Goal: Task Accomplishment & Management: Manage account settings

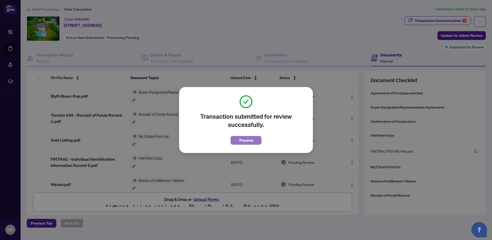
click at [245, 143] on span "Proceed" at bounding box center [246, 140] width 14 height 8
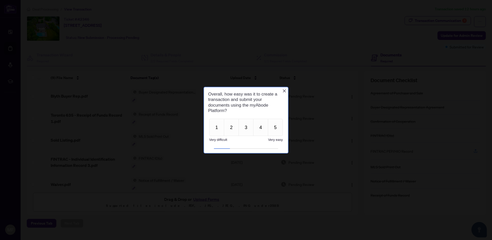
click at [286, 87] on div "Overall, how easy was it to create a transaction and submit your documents usin…" at bounding box center [246, 120] width 85 height 67
click at [283, 93] on div "Overall, how easy was it to create a transaction and submit your documents usin…" at bounding box center [246, 102] width 76 height 22
click at [286, 92] on icon "Close button" at bounding box center [284, 91] width 4 height 4
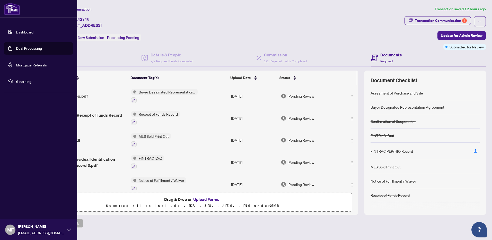
click at [27, 30] on link "Dashboard" at bounding box center [25, 32] width 18 height 5
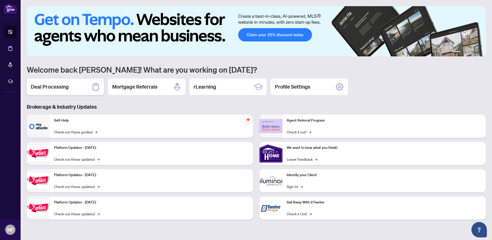
click at [45, 85] on h2 "Deal Processing" at bounding box center [50, 86] width 38 height 7
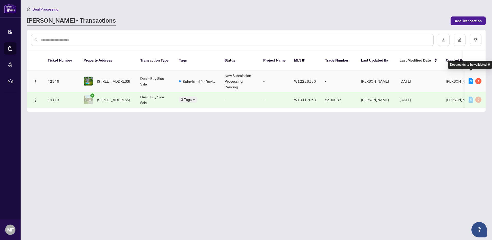
click at [471, 78] on div "9" at bounding box center [471, 81] width 5 height 6
click at [472, 66] on div "Documents to be validated: 9" at bounding box center [470, 65] width 44 height 8
click at [480, 78] on div "1" at bounding box center [478, 81] width 6 height 6
click at [470, 78] on div "9" at bounding box center [471, 81] width 5 height 6
click at [477, 78] on div "1" at bounding box center [478, 81] width 6 height 6
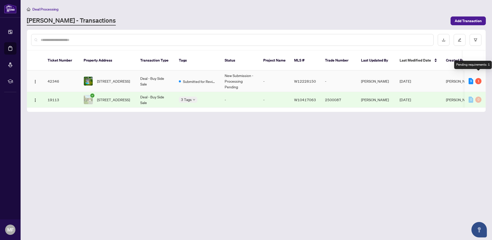
click at [482, 63] on div "Pending requirements: 1" at bounding box center [473, 65] width 38 height 8
click at [95, 76] on div "[STREET_ADDRESS]" at bounding box center [108, 80] width 48 height 9
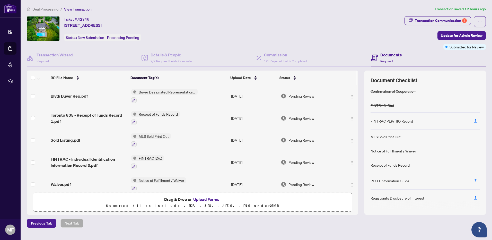
scroll to position [51, 0]
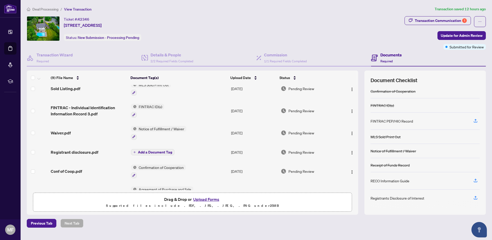
click at [165, 151] on span "Add a Document Tag" at bounding box center [155, 152] width 34 height 4
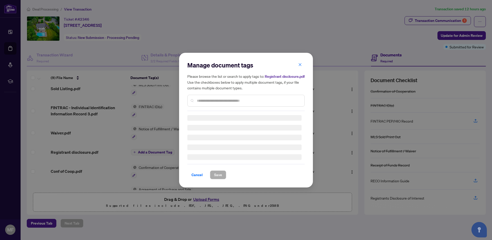
click at [200, 99] on div at bounding box center [245, 101] width 117 height 12
click at [204, 103] on input "text" at bounding box center [248, 101] width 103 height 6
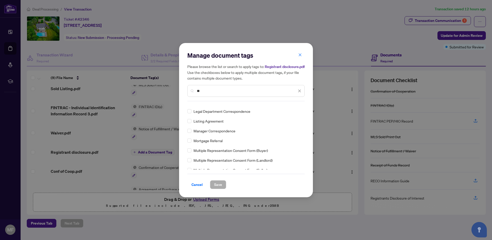
scroll to position [0, 0]
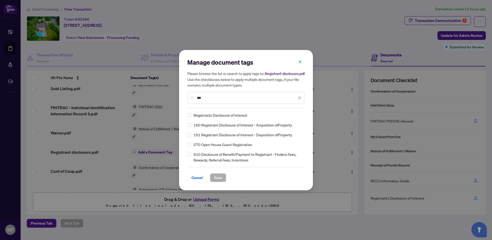
type input "***"
click at [222, 180] on button "Save" at bounding box center [218, 177] width 16 height 9
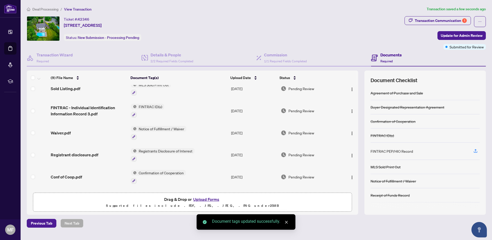
scroll to position [27, 0]
